Goal: Check status: Check status

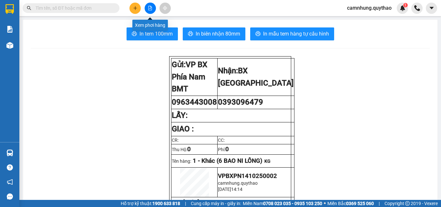
drag, startPoint x: 150, startPoint y: 8, endPoint x: 147, endPoint y: 15, distance: 7.9
click at [150, 8] on icon "file-add" at bounding box center [150, 8] width 5 height 5
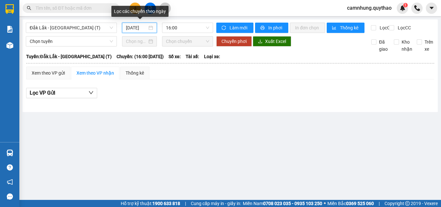
click at [135, 26] on input "[DATE]" at bounding box center [136, 27] width 21 height 7
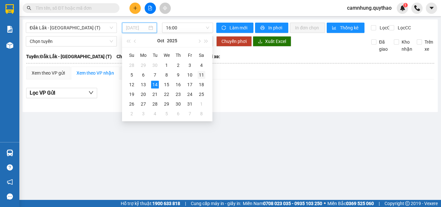
click at [202, 73] on div "11" at bounding box center [202, 75] width 8 height 8
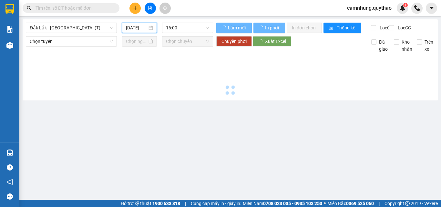
type input "[DATE]"
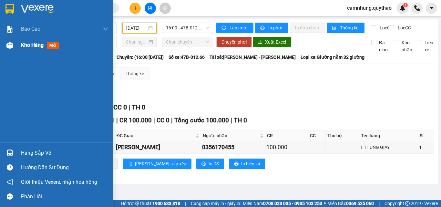
click at [26, 42] on span "Kho hàng" at bounding box center [32, 45] width 23 height 6
